Goal: Task Accomplishment & Management: Use online tool/utility

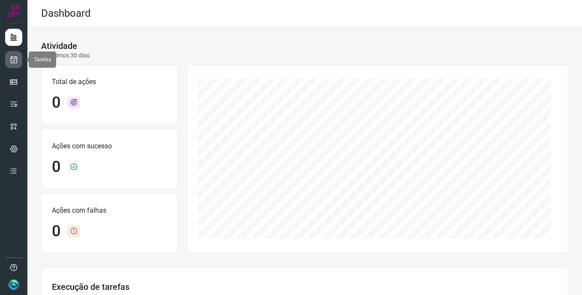
click at [15, 59] on icon at bounding box center [13, 59] width 9 height 9
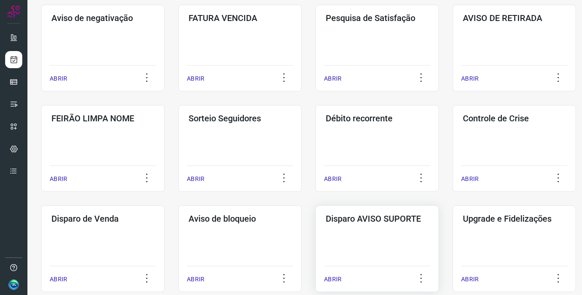
scroll to position [214, 0]
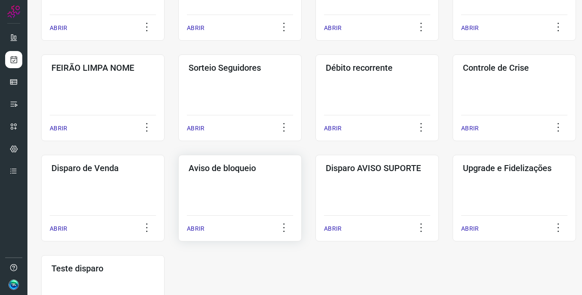
click at [254, 194] on div "Aviso de bloqueio ABRIR" at bounding box center [239, 198] width 123 height 87
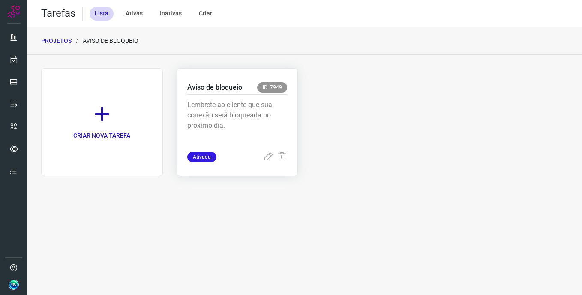
click at [228, 110] on p "Lembrete ao cliente que sua conexão será bloqueada no próximo dia." at bounding box center [237, 121] width 100 height 43
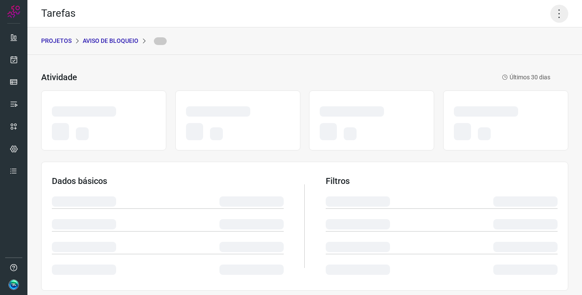
click at [552, 13] on icon at bounding box center [559, 14] width 18 height 18
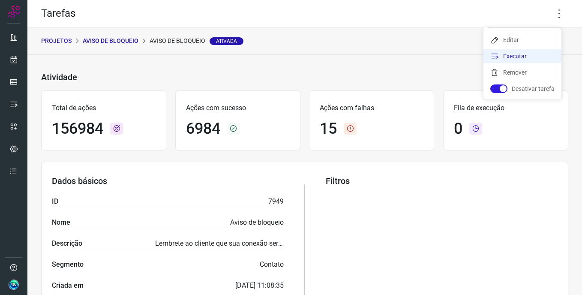
click at [527, 53] on li "Executar" at bounding box center [522, 56] width 78 height 14
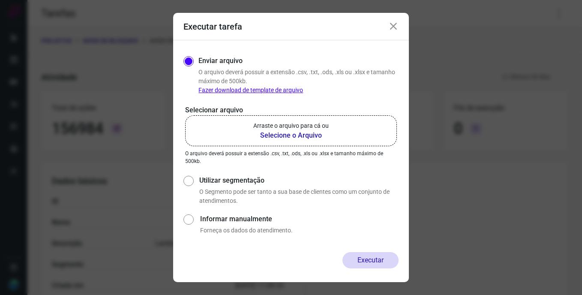
click at [326, 132] on b "Selecione o Arquivo" at bounding box center [290, 135] width 75 height 10
click at [0, 0] on input "Arraste o arquivo para cá ou Selecione o Arquivo" at bounding box center [0, 0] width 0 height 0
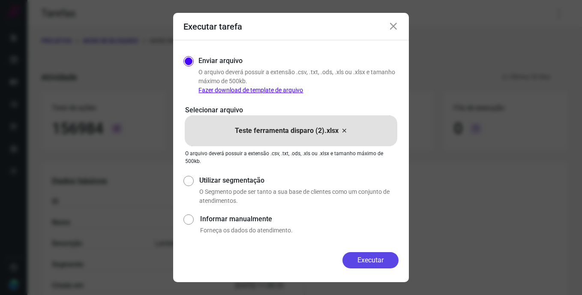
click at [375, 260] on button "Executar" at bounding box center [370, 260] width 56 height 16
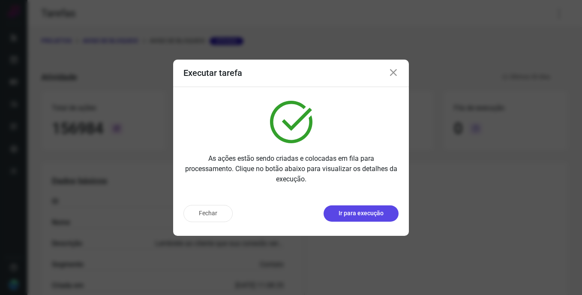
click at [350, 220] on button "Ir para execução" at bounding box center [360, 213] width 75 height 16
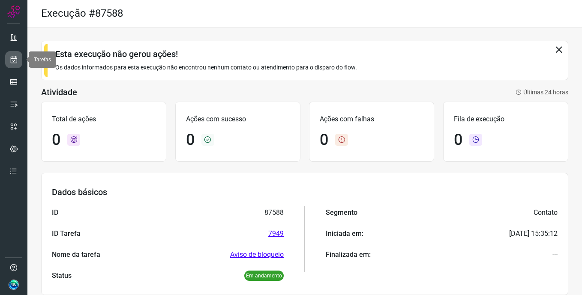
click at [17, 62] on icon at bounding box center [13, 59] width 9 height 9
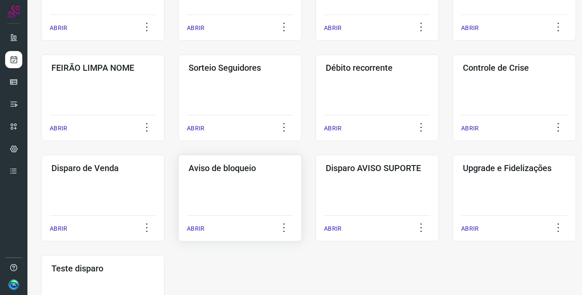
click at [230, 187] on div "Aviso de bloqueio ABRIR" at bounding box center [239, 198] width 123 height 87
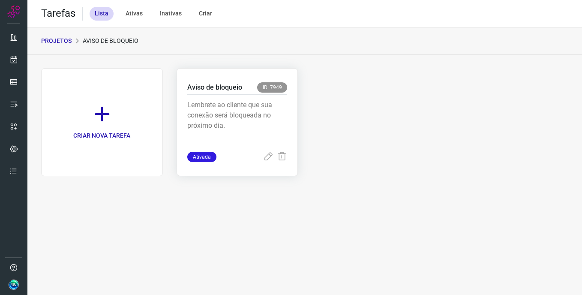
click at [230, 112] on p "Lembrete ao cliente que sua conexão será bloqueada no próximo dia." at bounding box center [237, 121] width 100 height 43
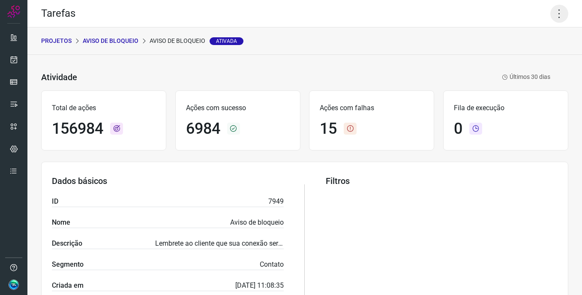
click at [556, 17] on icon at bounding box center [559, 14] width 18 height 18
click at [530, 56] on li "Executar" at bounding box center [522, 56] width 78 height 14
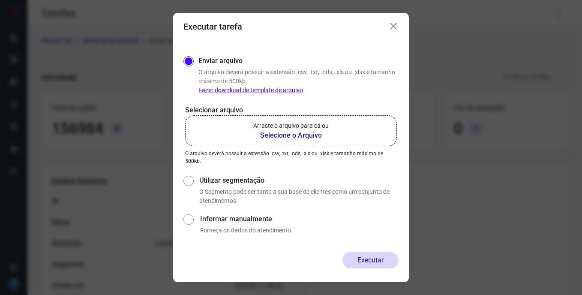
click at [244, 219] on label "Informar manualmente" at bounding box center [299, 219] width 198 height 10
click at [193, 219] on input "Informar manualmente" at bounding box center [188, 223] width 10 height 23
radio input "true"
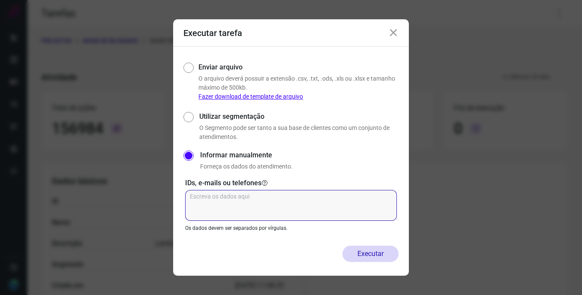
click at [218, 209] on textarea at bounding box center [291, 205] width 212 height 31
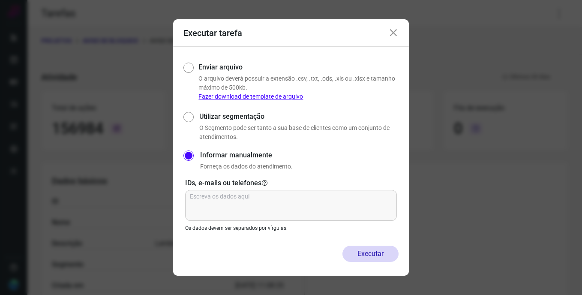
click at [191, 120] on div "Utilizar segmentação O Segmento pode ser tanto a sua base de clientes como um c…" at bounding box center [290, 126] width 215 height 32
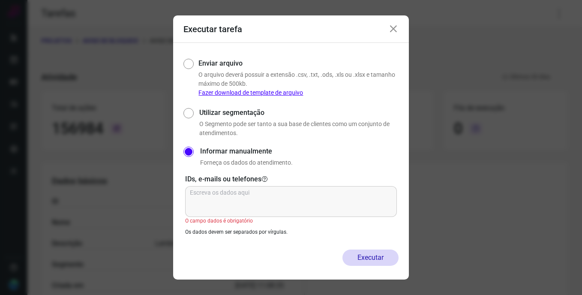
click at [185, 111] on input "Utilizar segmentação" at bounding box center [187, 122] width 9 height 32
radio input "true"
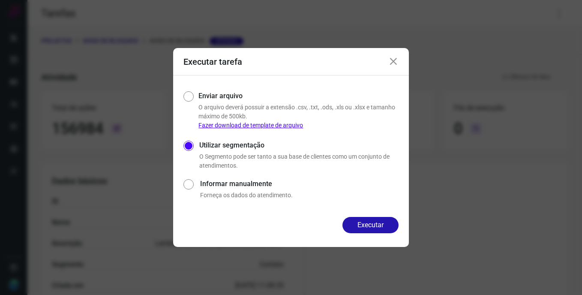
click at [189, 100] on input "Enviar arquivo" at bounding box center [187, 109] width 8 height 41
radio input "true"
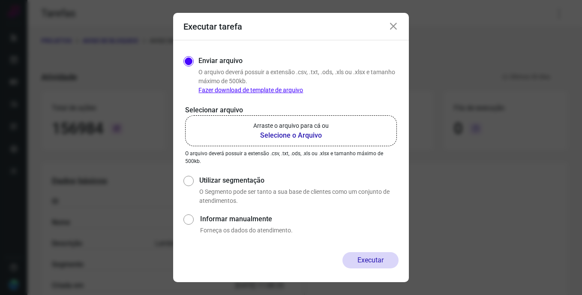
click at [389, 28] on icon at bounding box center [393, 26] width 10 height 10
